Goal: Task Accomplishment & Management: Complete application form

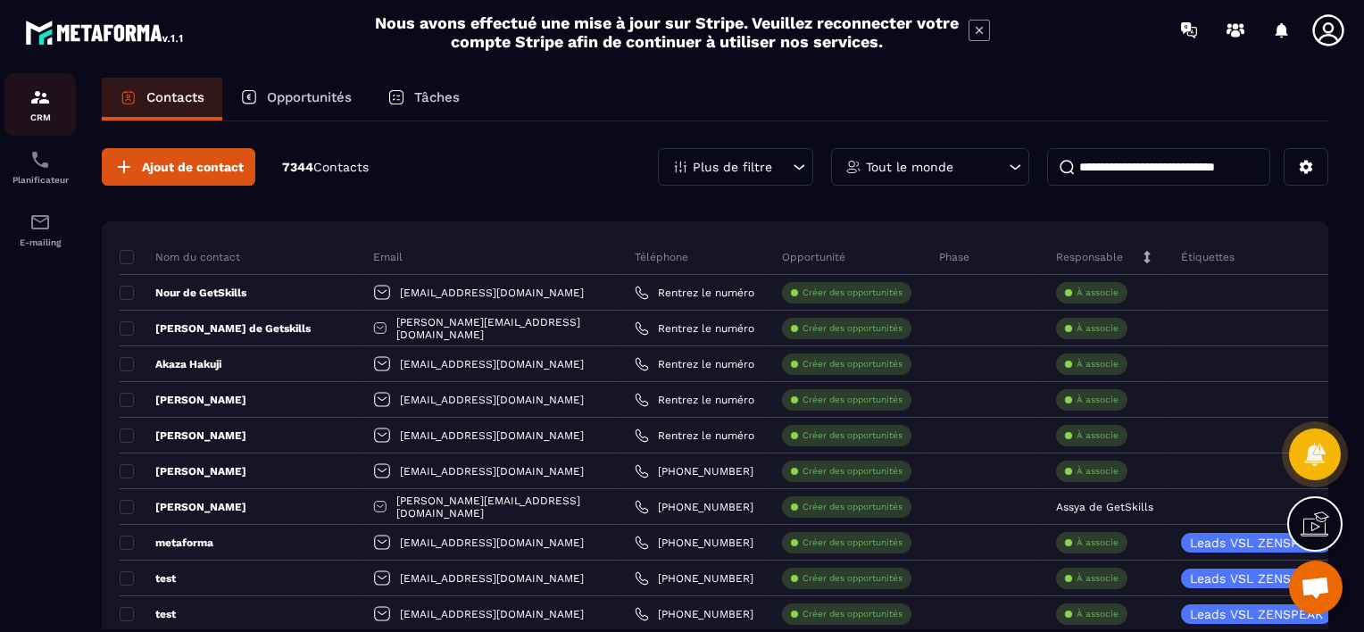
click at [45, 104] on img at bounding box center [39, 97] width 21 height 21
click at [290, 93] on p "Opportunités" at bounding box center [309, 97] width 85 height 16
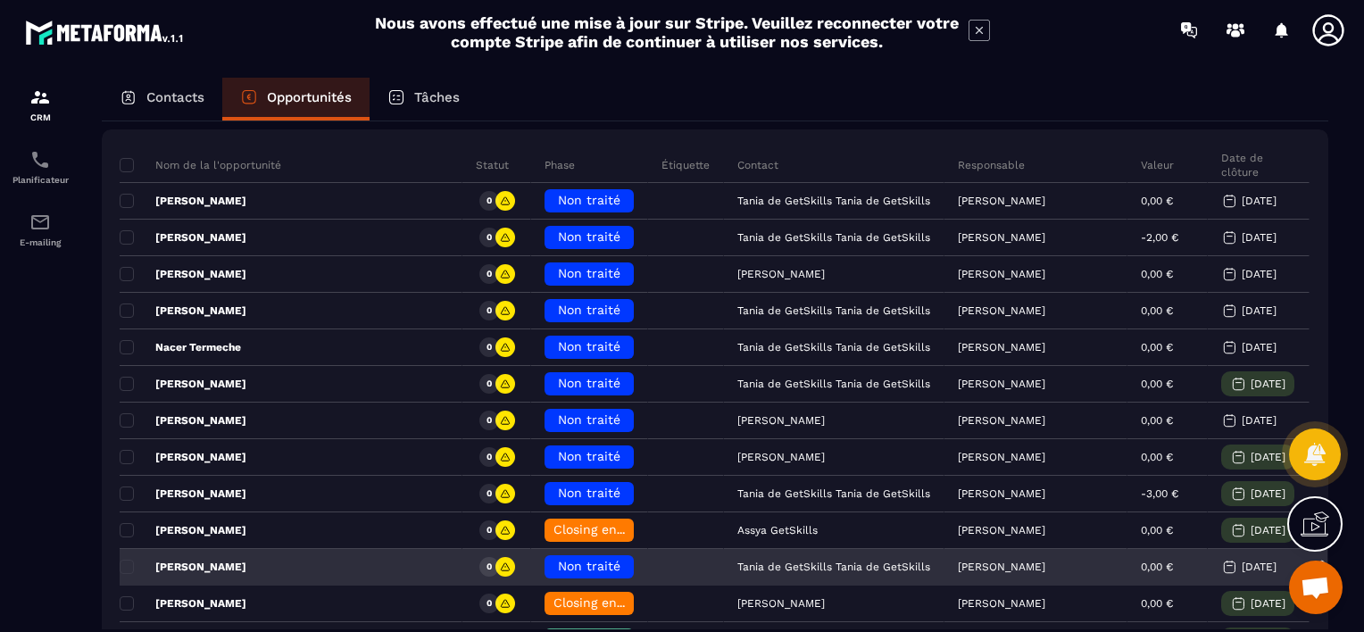
scroll to position [89, 0]
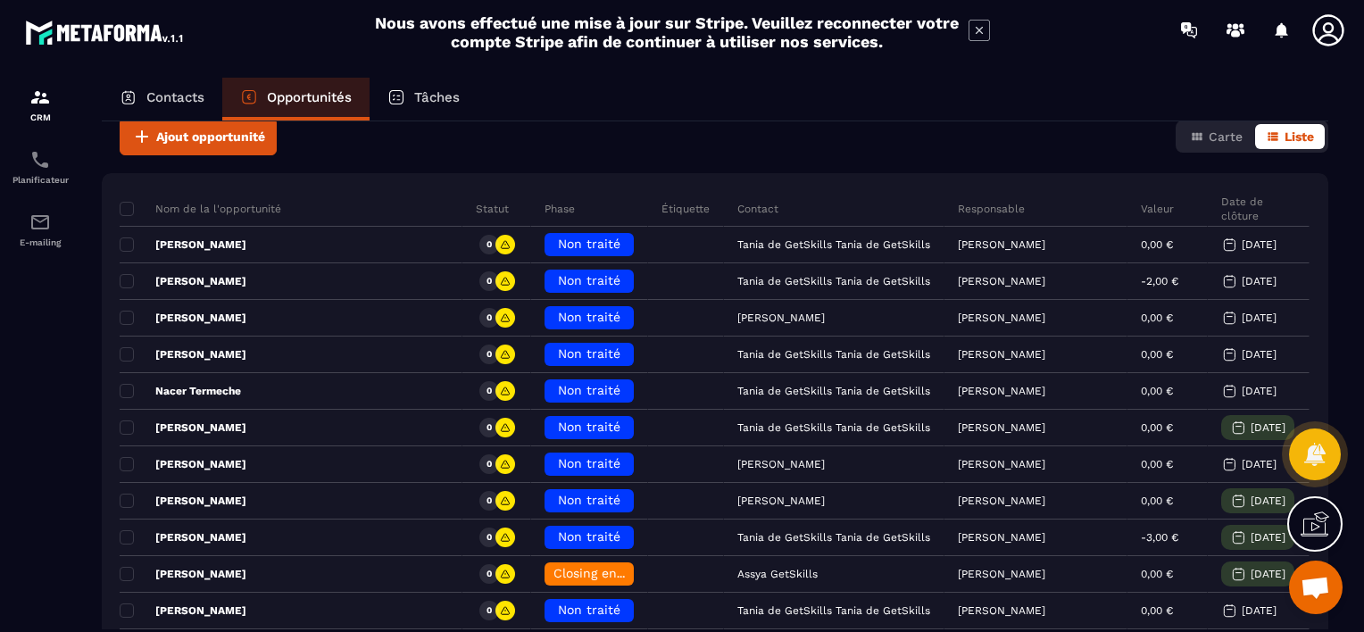
click at [217, 211] on p "Nom de la l'opportunité" at bounding box center [201, 209] width 162 height 14
click at [171, 213] on p "Nom de la l'opportunité" at bounding box center [201, 209] width 162 height 14
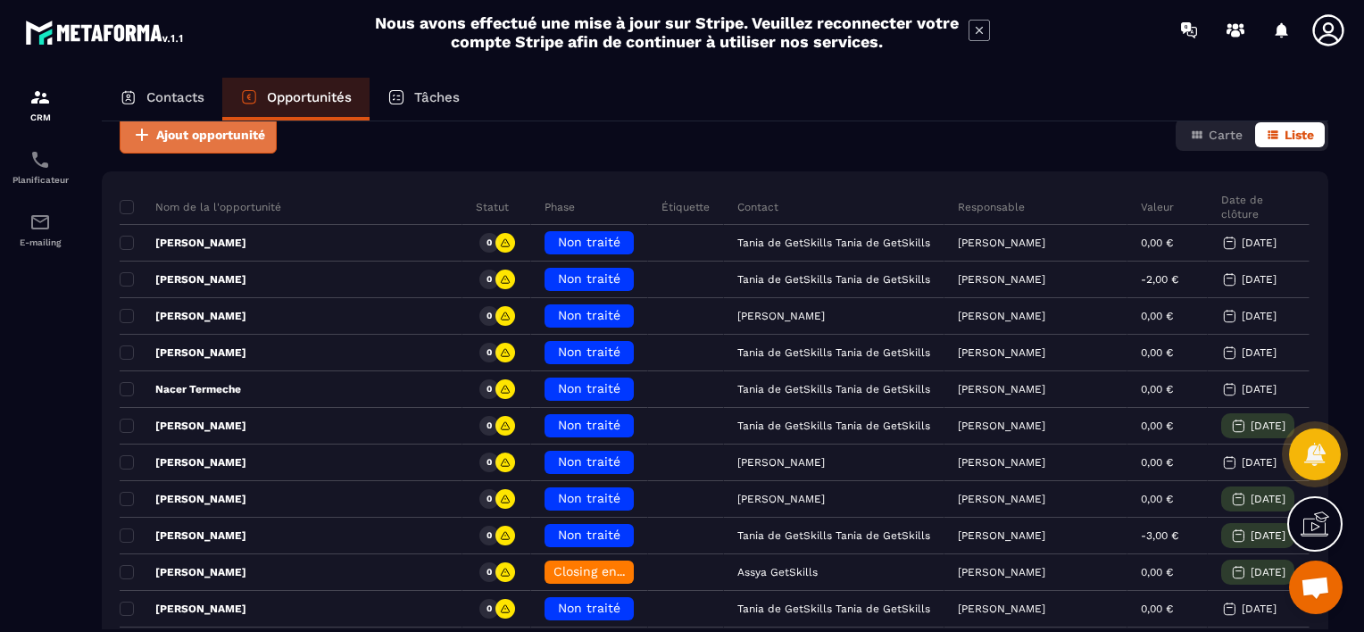
scroll to position [0, 0]
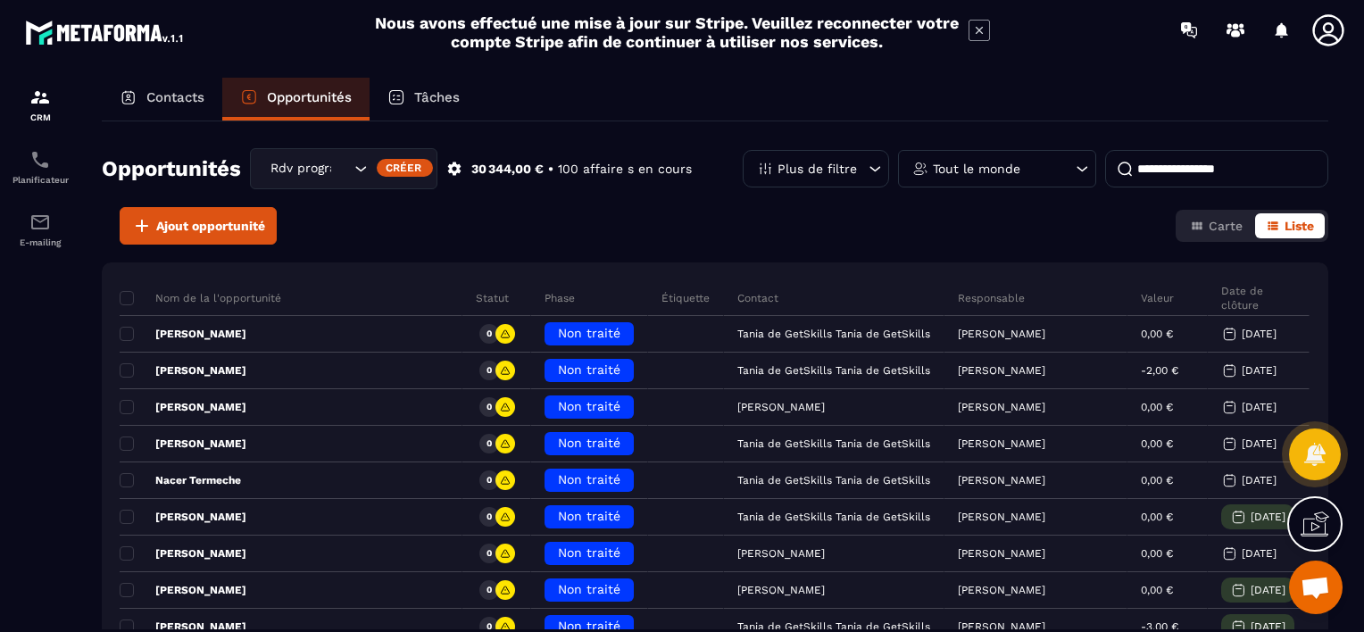
click at [1178, 167] on input at bounding box center [1217, 169] width 223 height 38
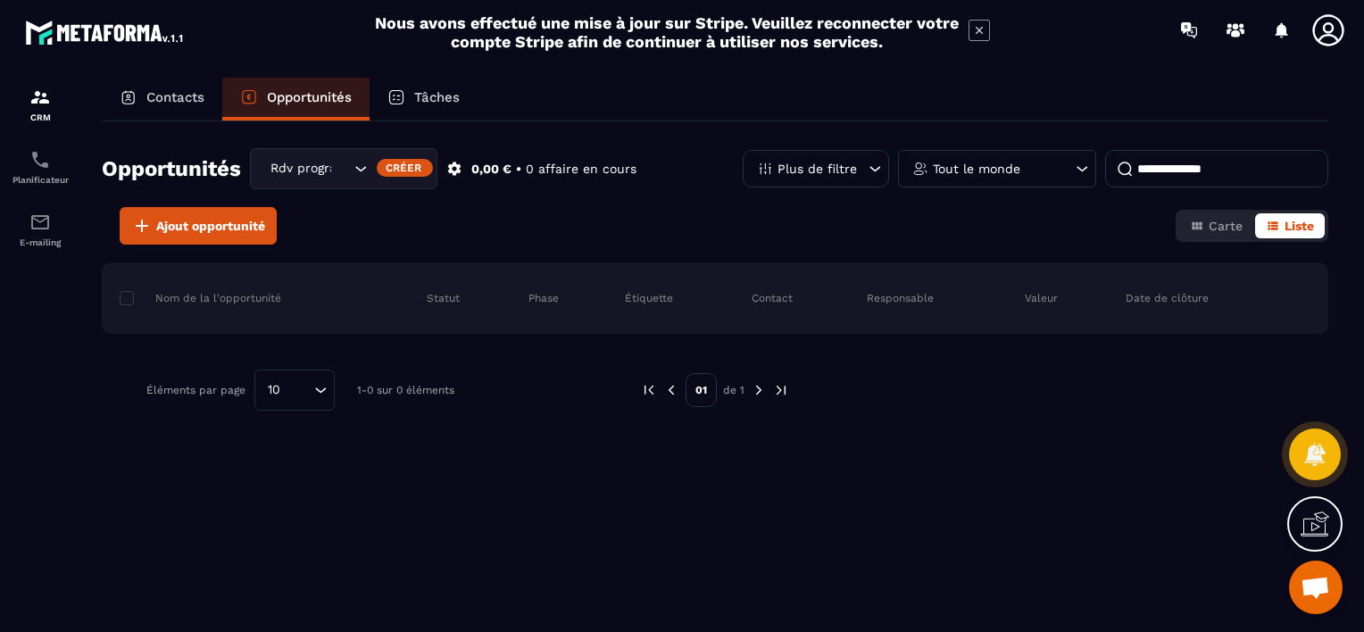
type input "**********"
click at [206, 229] on span "Ajout opportunité" at bounding box center [210, 226] width 109 height 18
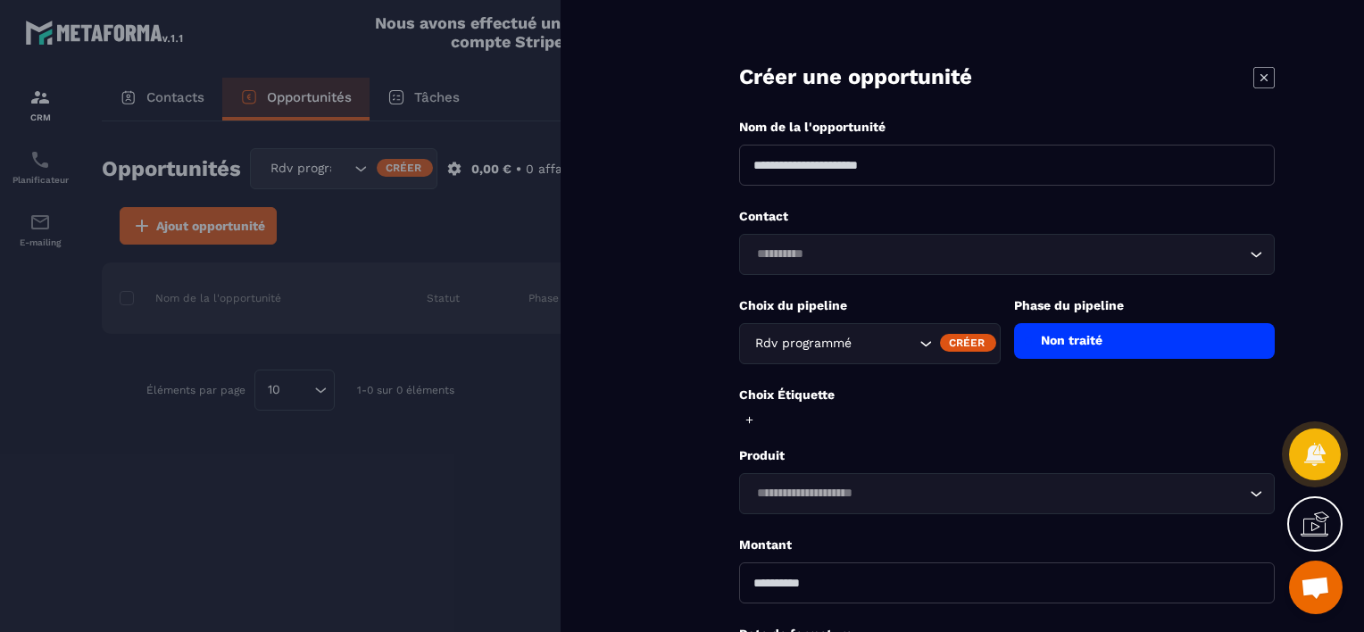
click at [859, 171] on input at bounding box center [1007, 165] width 536 height 41
type input "**********"
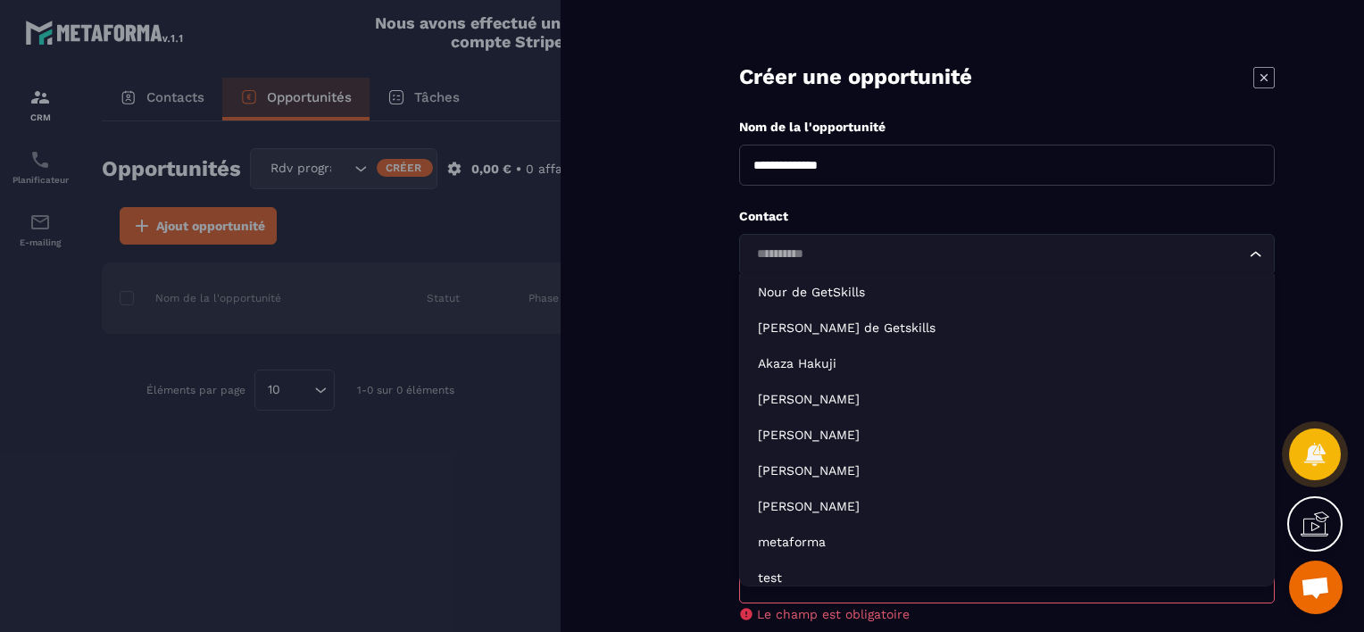
click at [828, 255] on input "Search for option" at bounding box center [998, 255] width 495 height 20
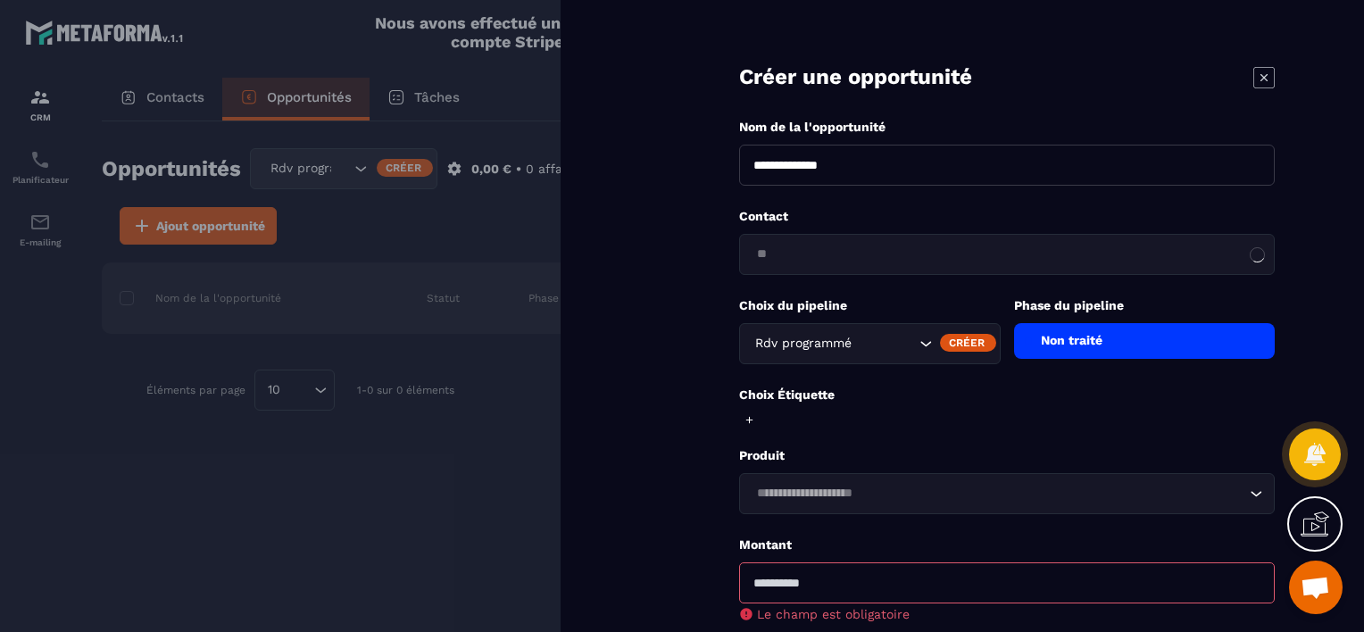
type input "*"
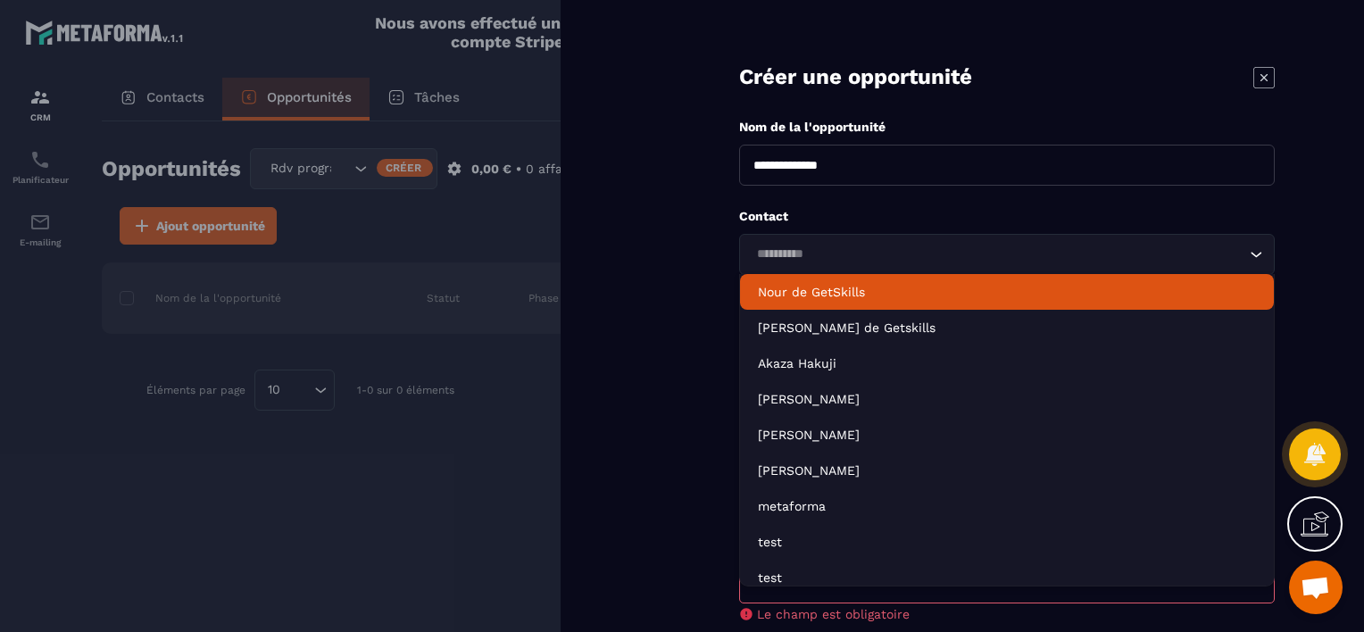
click at [632, 292] on div "**********" at bounding box center [963, 316] width 804 height 632
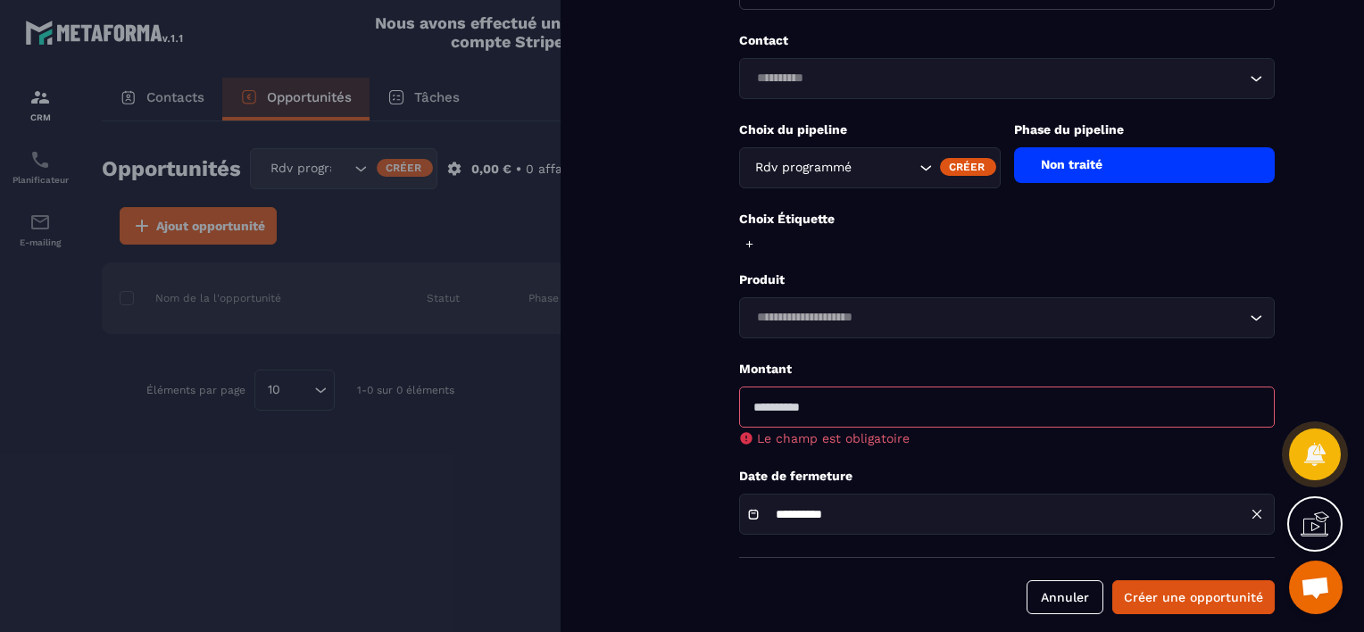
scroll to position [193, 0]
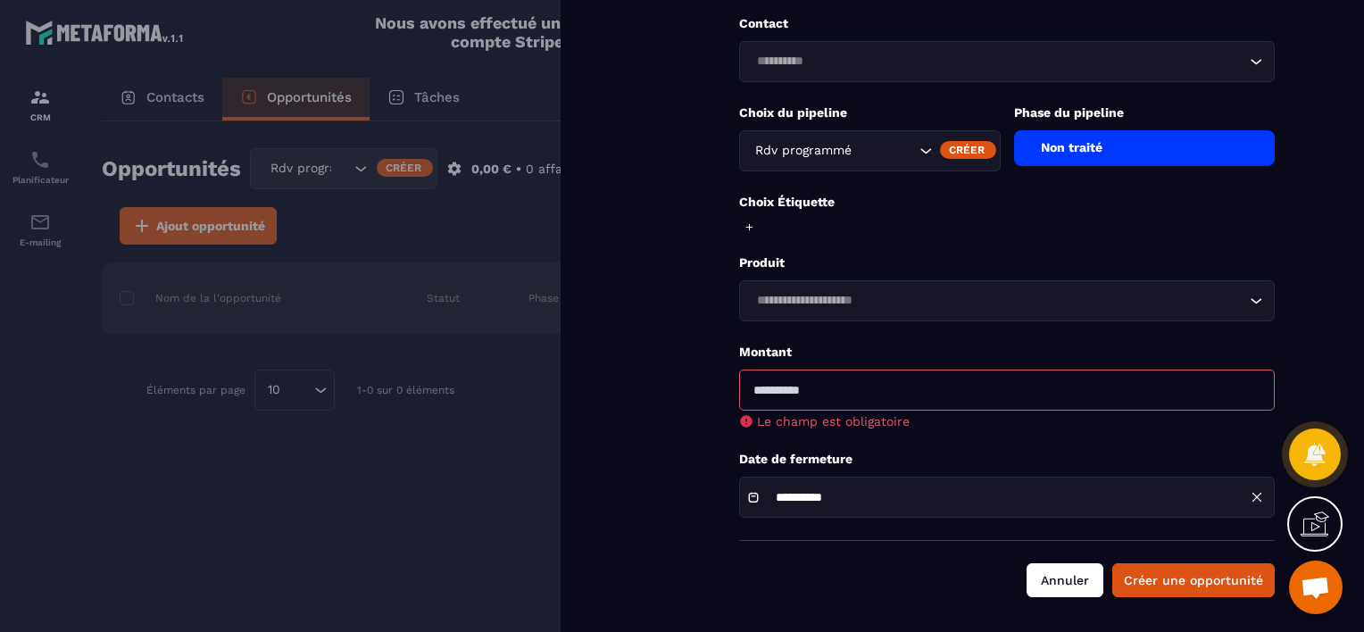
click at [1077, 577] on button "Annuler" at bounding box center [1065, 580] width 77 height 34
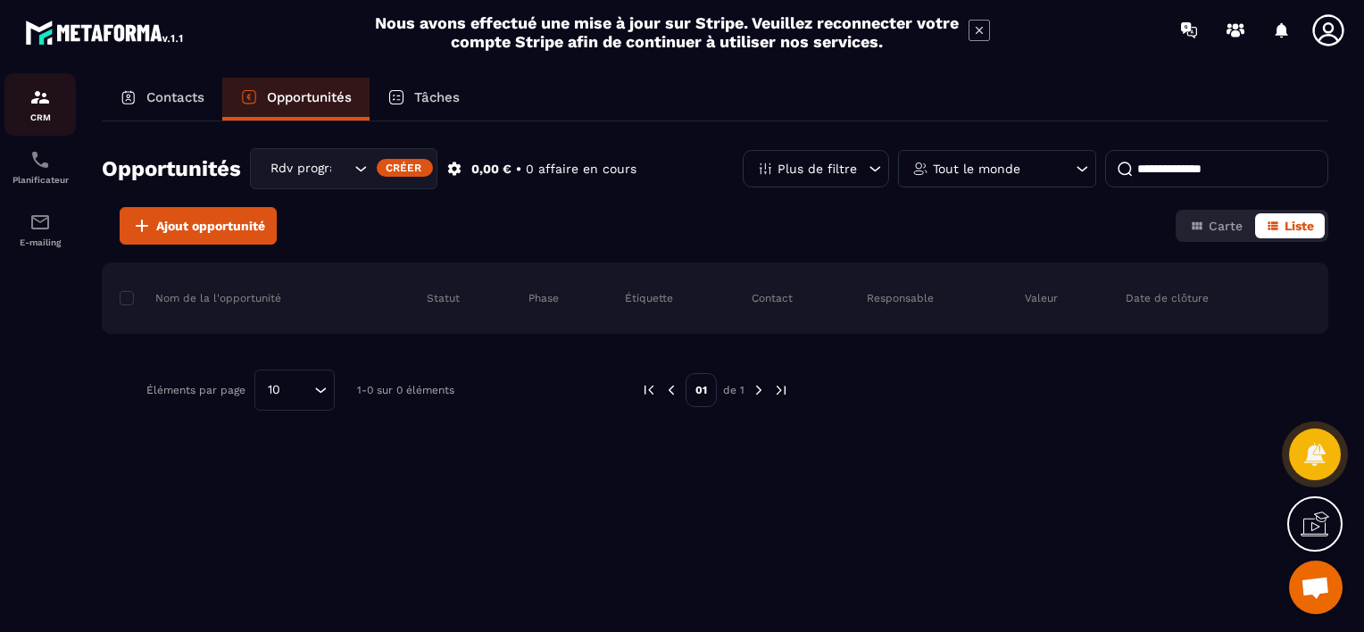
click at [38, 111] on div "CRM" at bounding box center [39, 105] width 71 height 36
